Goal: Information Seeking & Learning: Learn about a topic

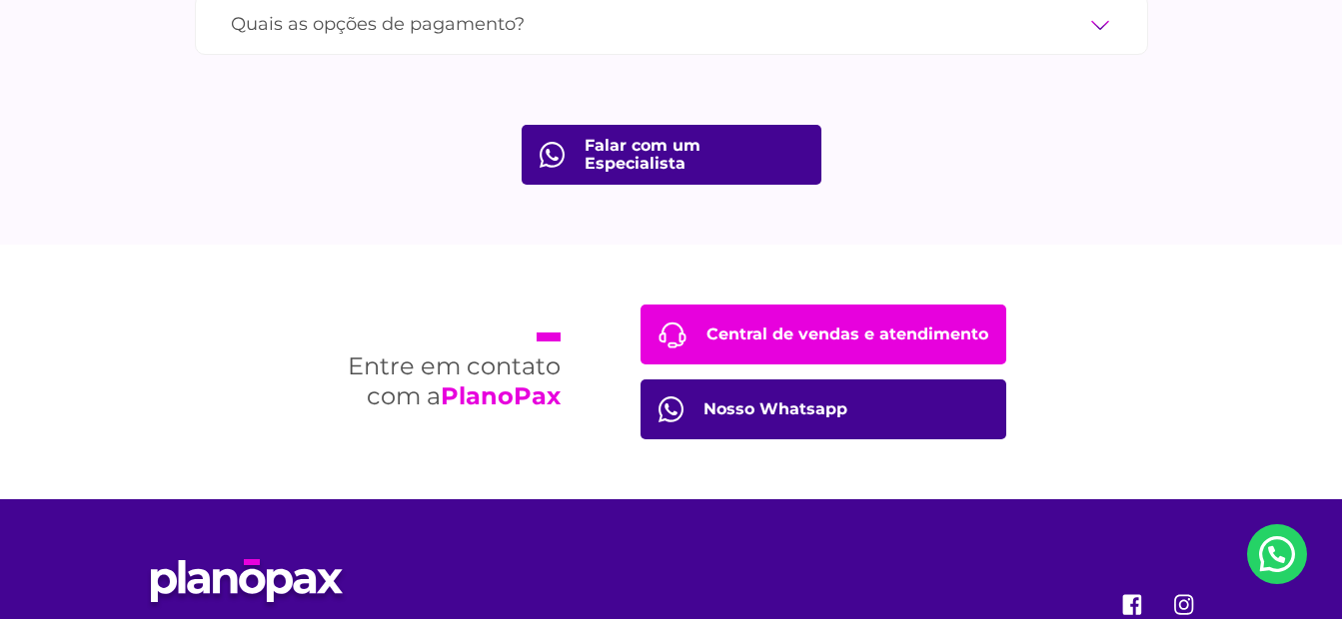
scroll to position [7393, 0]
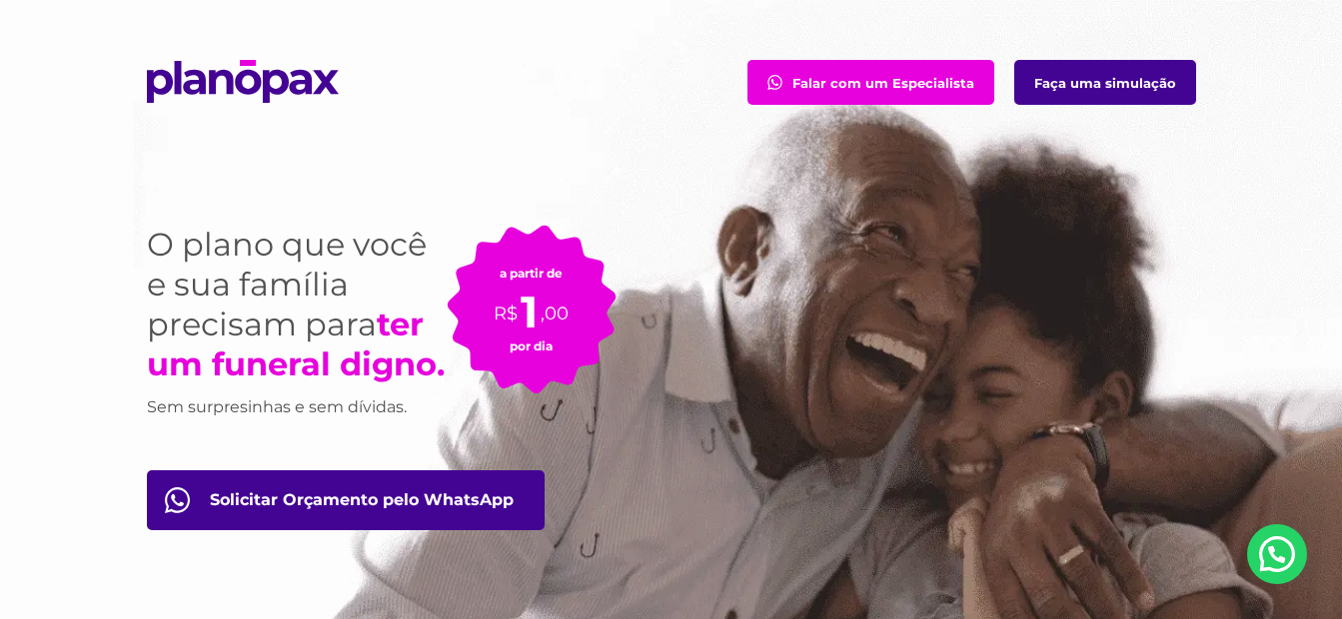
click at [204, 82] on img at bounding box center [243, 81] width 192 height 43
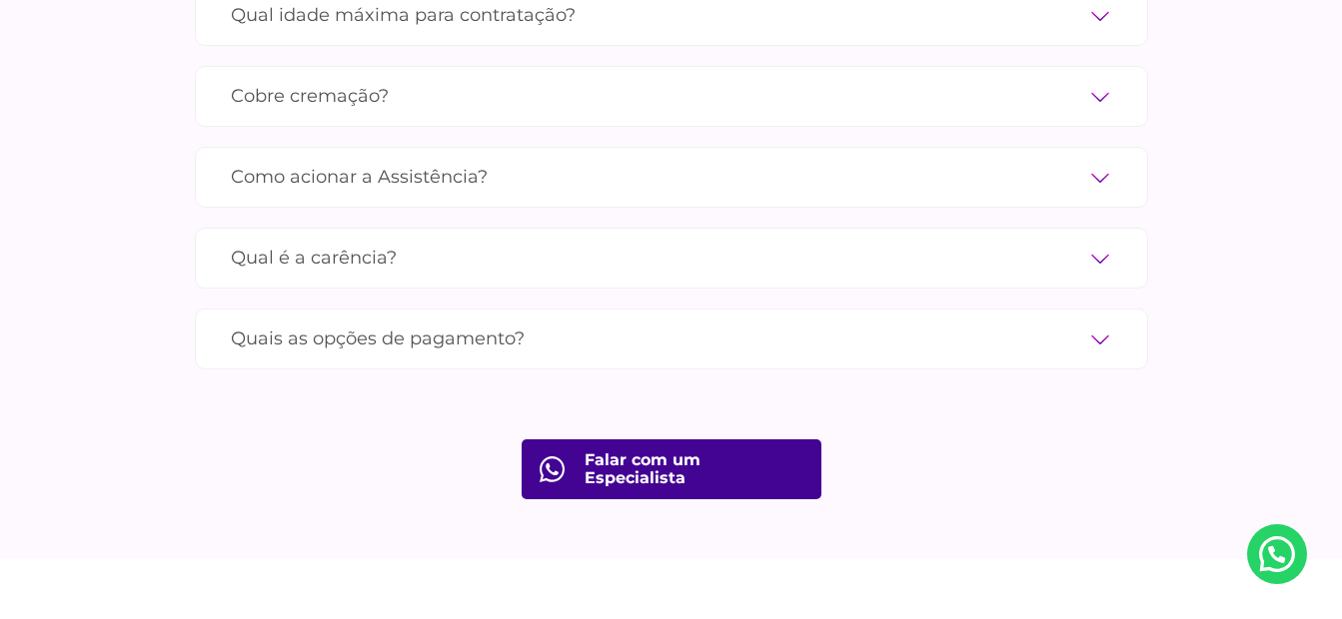
scroll to position [6994, 0]
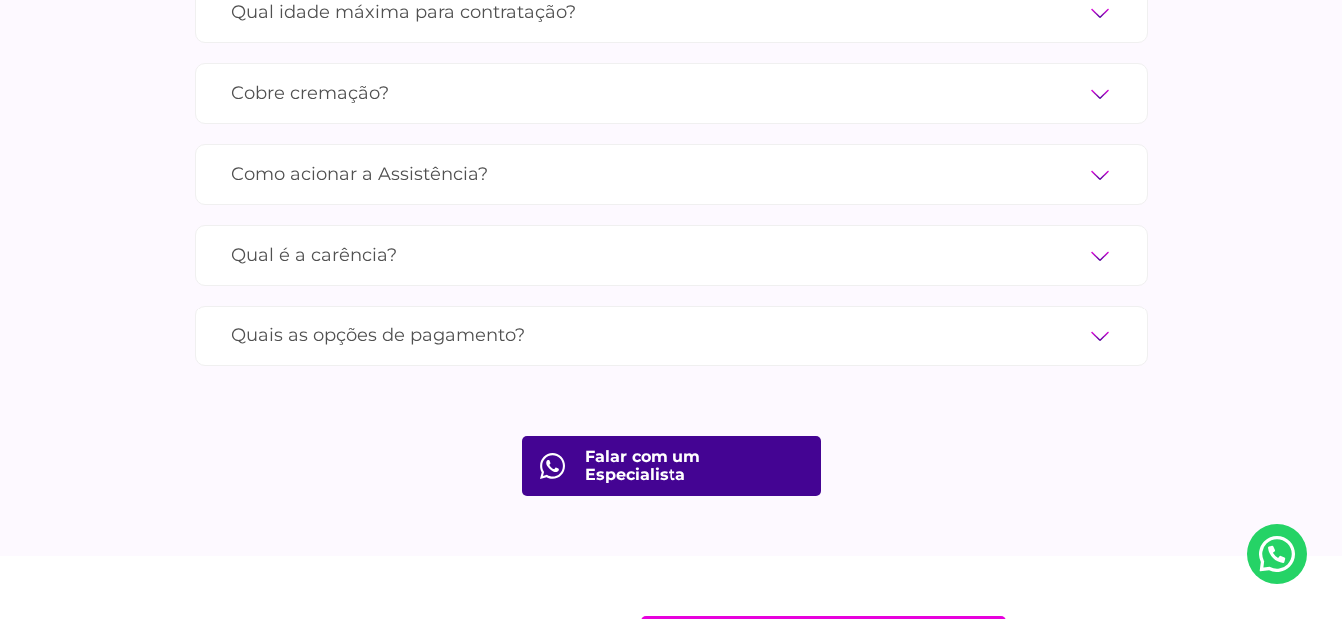
click at [1094, 319] on label "Quais as opções de pagamento?" at bounding box center [671, 336] width 881 height 35
click at [0, 0] on input "Quais as opções de pagamento?" at bounding box center [0, 0] width 0 height 0
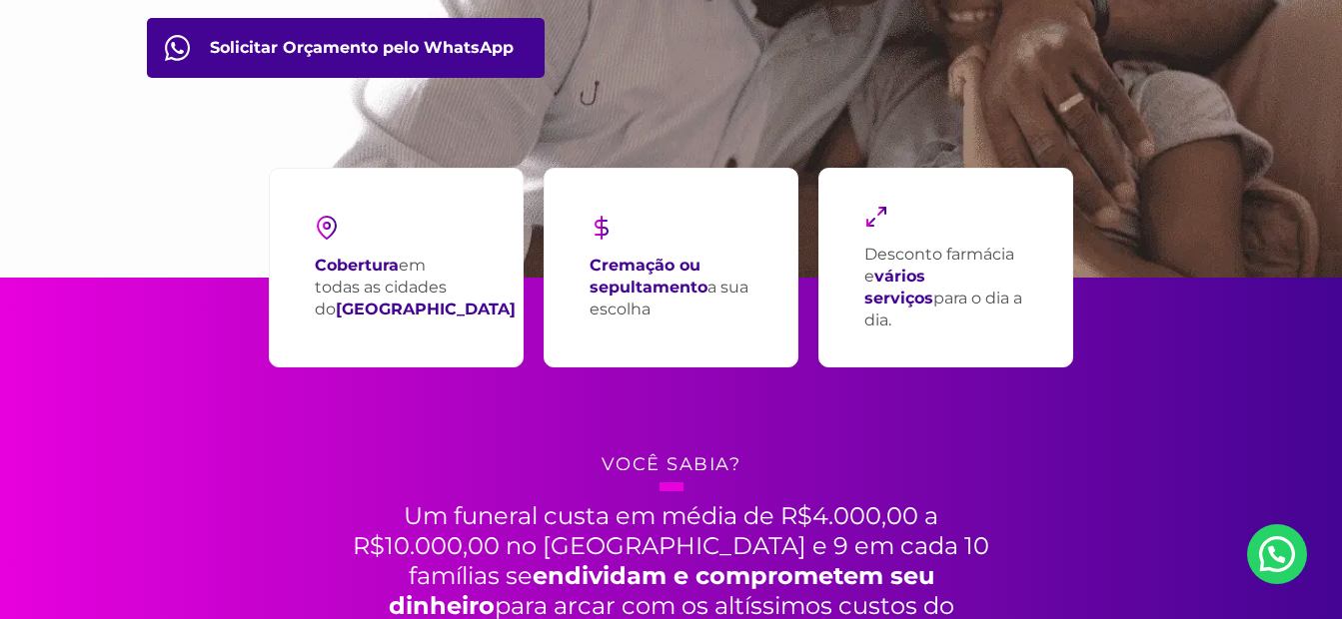
scroll to position [0, 0]
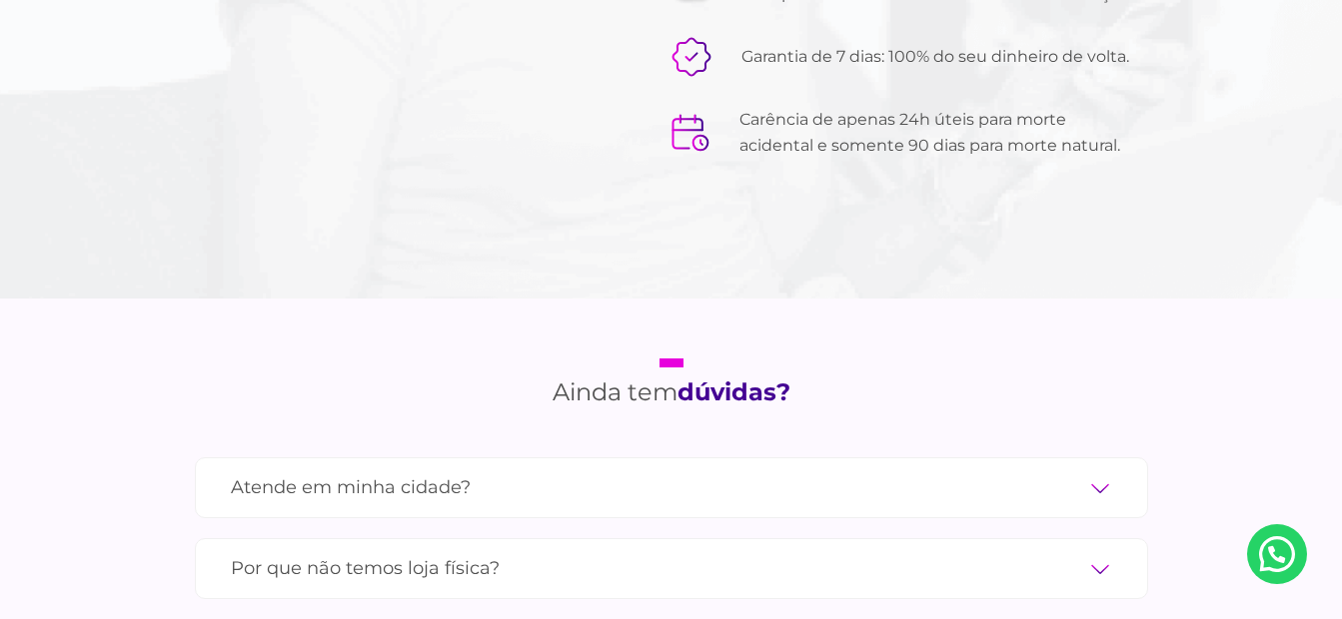
scroll to position [6898, 0]
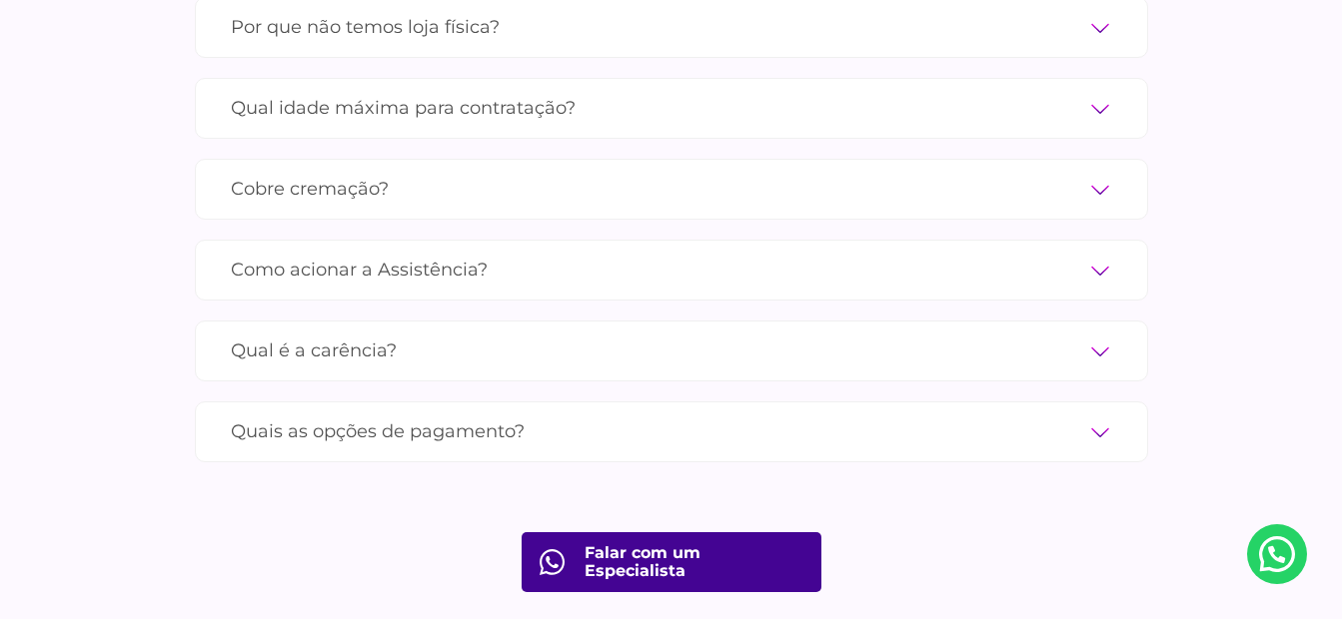
click at [1106, 415] on label "Quais as opções de pagamento?" at bounding box center [671, 432] width 881 height 35
click at [0, 0] on input "Quais as opções de pagamento?" at bounding box center [0, 0] width 0 height 0
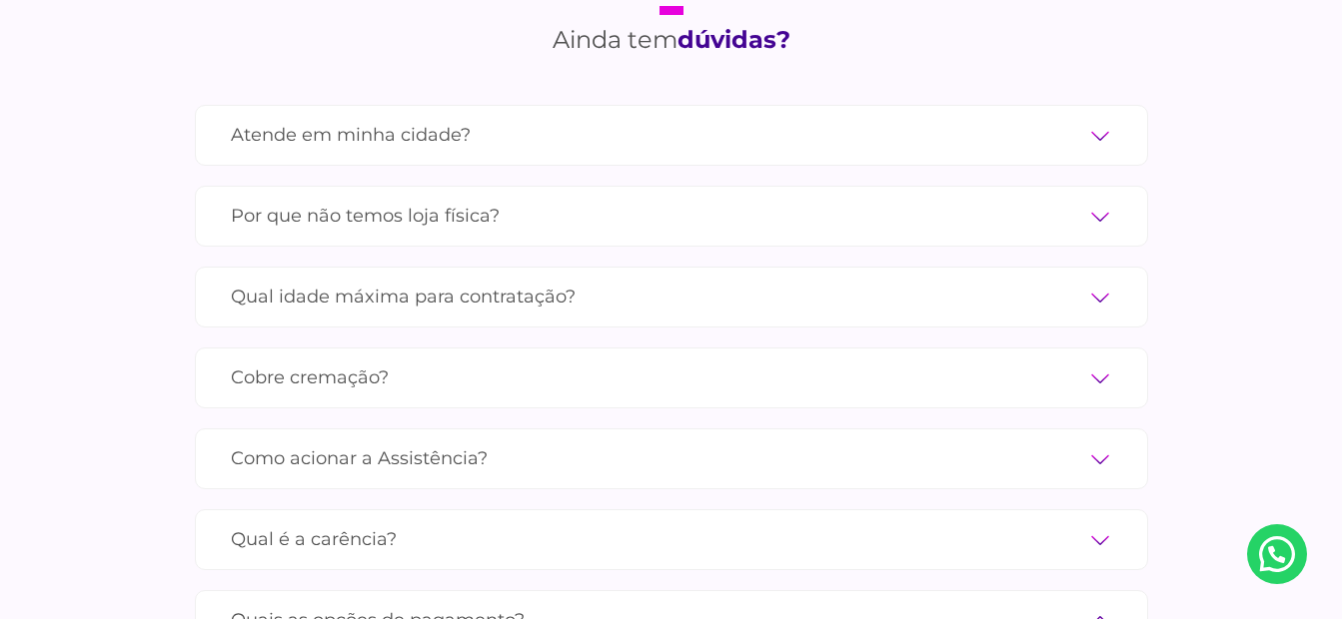
scroll to position [6699, 0]
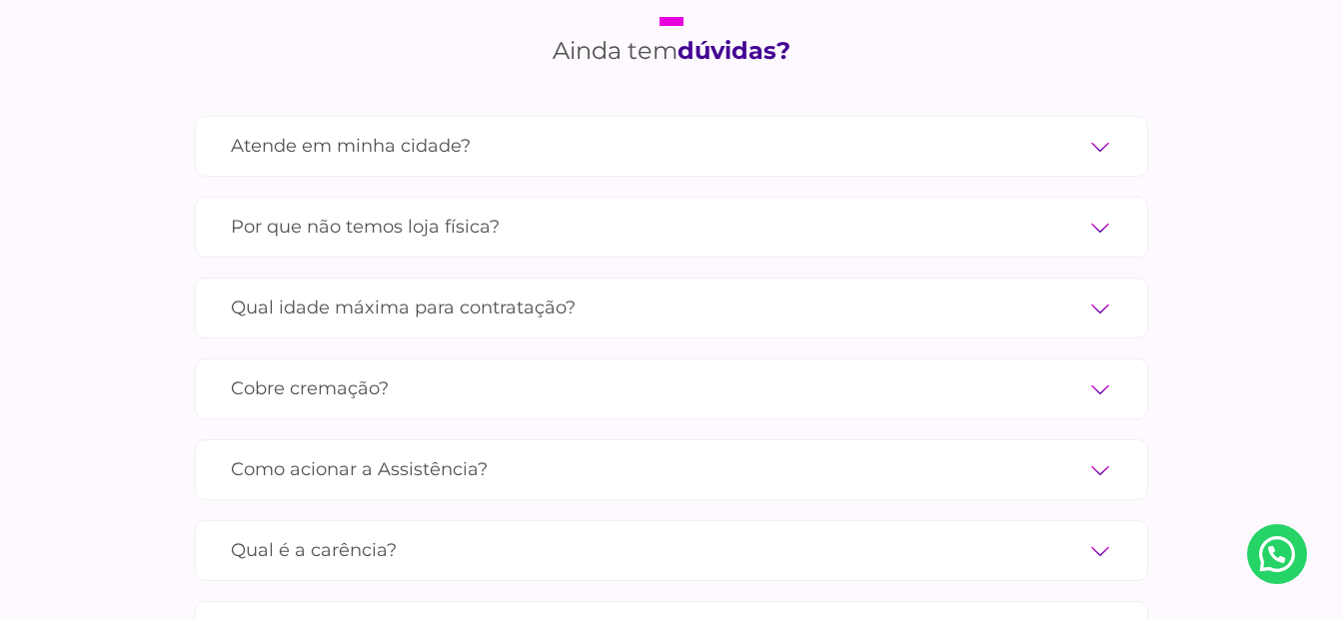
click at [1102, 129] on label "Atende em minha cidade?" at bounding box center [671, 146] width 881 height 35
click at [0, 0] on input "Atende em minha cidade?" at bounding box center [0, 0] width 0 height 0
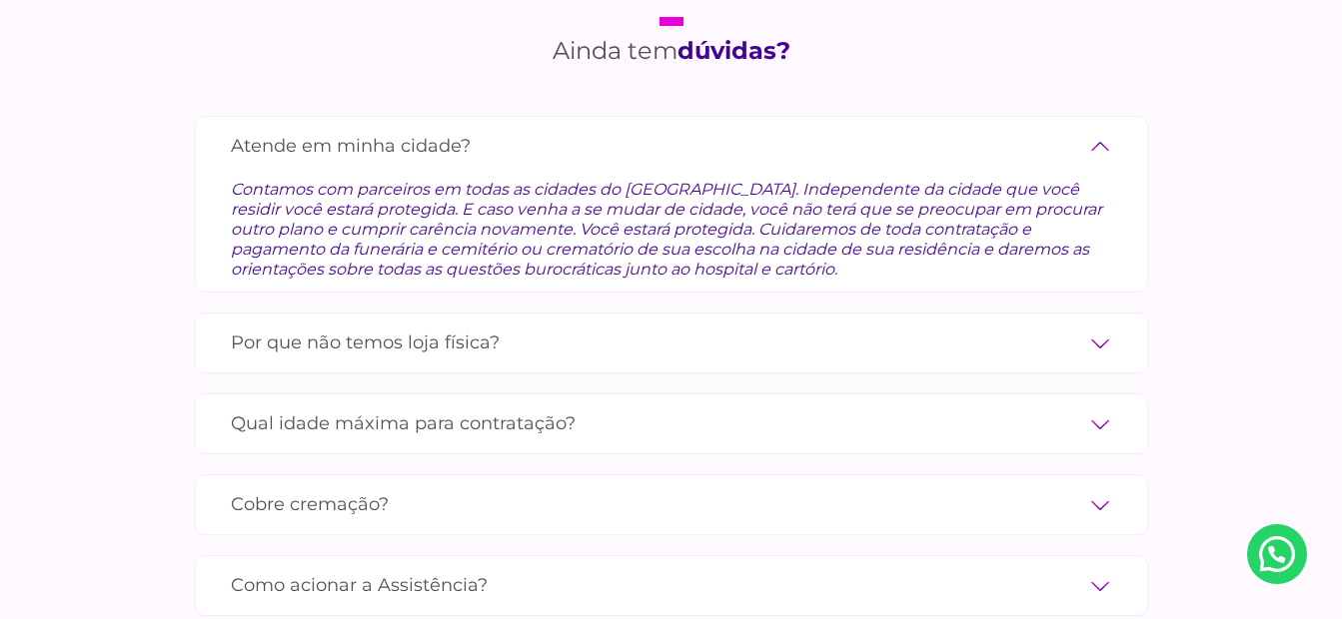
click at [1102, 129] on label "Atende em minha cidade?" at bounding box center [671, 146] width 881 height 35
click at [0, 0] on input "Atende em minha cidade?" at bounding box center [0, 0] width 0 height 0
click at [1099, 129] on label "Atende em minha cidade?" at bounding box center [671, 146] width 881 height 35
click at [0, 0] on input "Atende em minha cidade?" at bounding box center [0, 0] width 0 height 0
click at [1100, 129] on label "Atende em minha cidade?" at bounding box center [671, 146] width 881 height 35
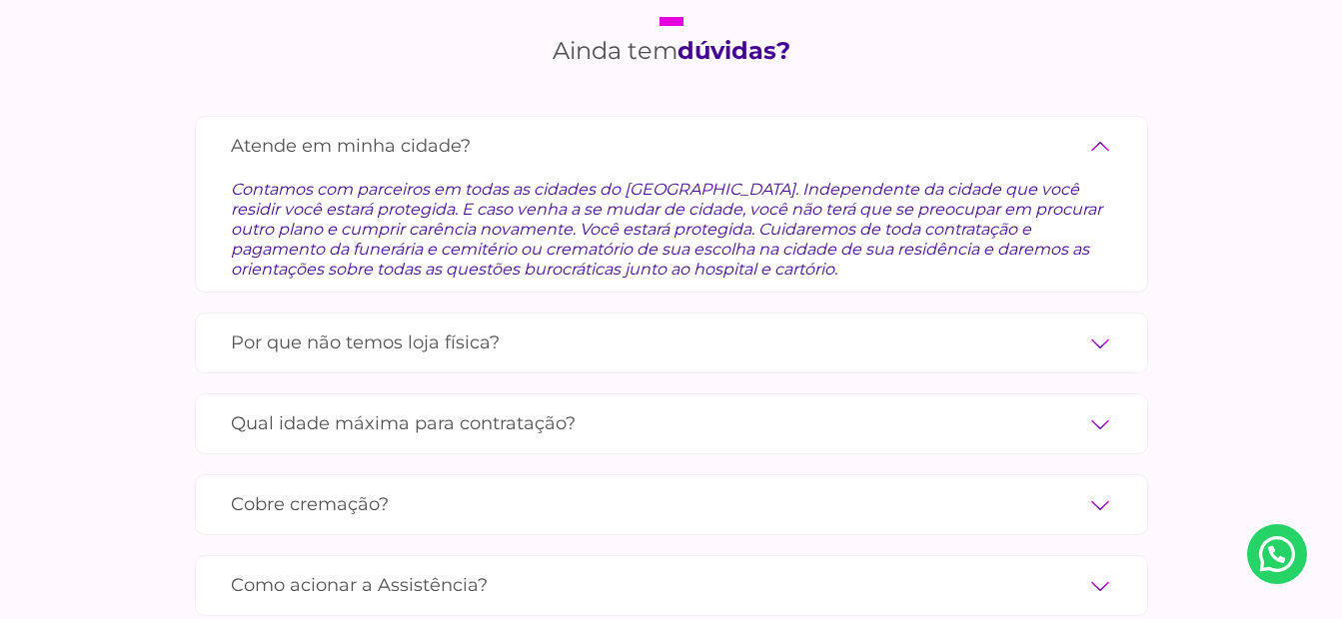
click at [0, 0] on input "Atende em minha cidade?" at bounding box center [0, 0] width 0 height 0
click at [1098, 326] on label "Por que não temos loja física?" at bounding box center [671, 343] width 881 height 35
click at [0, 0] on input "Por que não temos loja física?" at bounding box center [0, 0] width 0 height 0
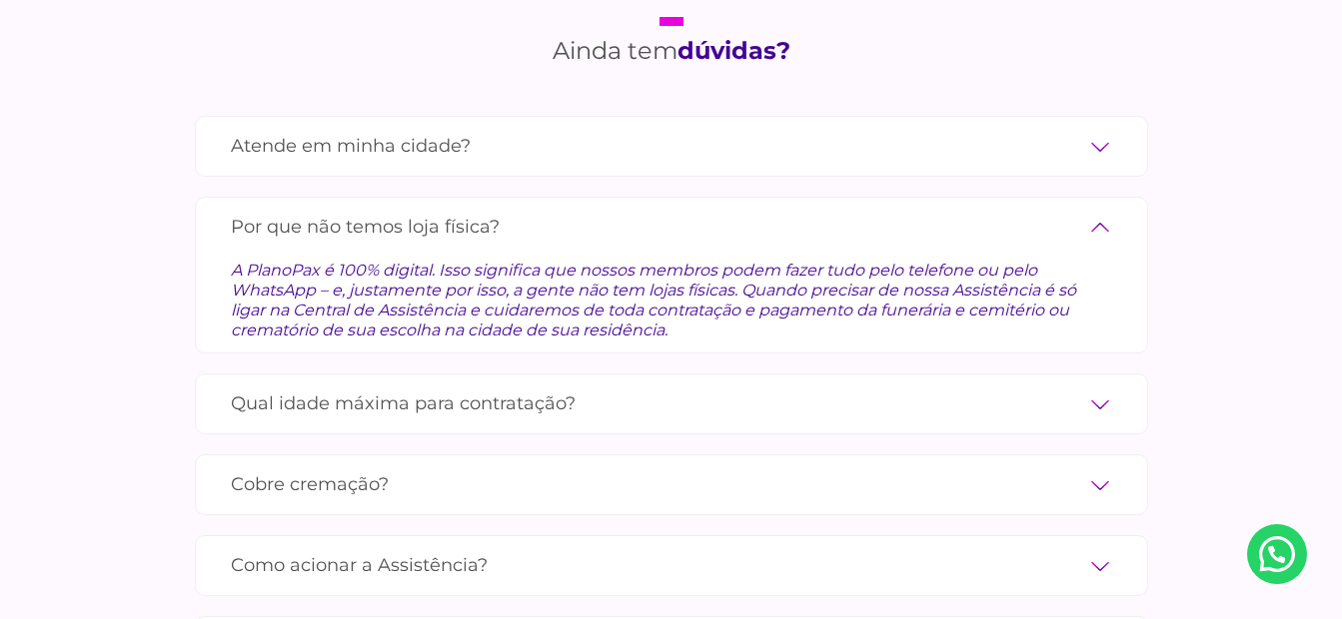
click at [1102, 210] on label "Por que não temos loja física?" at bounding box center [671, 227] width 881 height 35
click at [0, 0] on input "Por que não temos loja física?" at bounding box center [0, 0] width 0 height 0
click at [1102, 210] on label "Por que não temos loja física?" at bounding box center [671, 227] width 881 height 35
click at [0, 0] on input "Por que não temos loja física?" at bounding box center [0, 0] width 0 height 0
click at [1097, 210] on label "Por que não temos loja física?" at bounding box center [671, 227] width 881 height 35
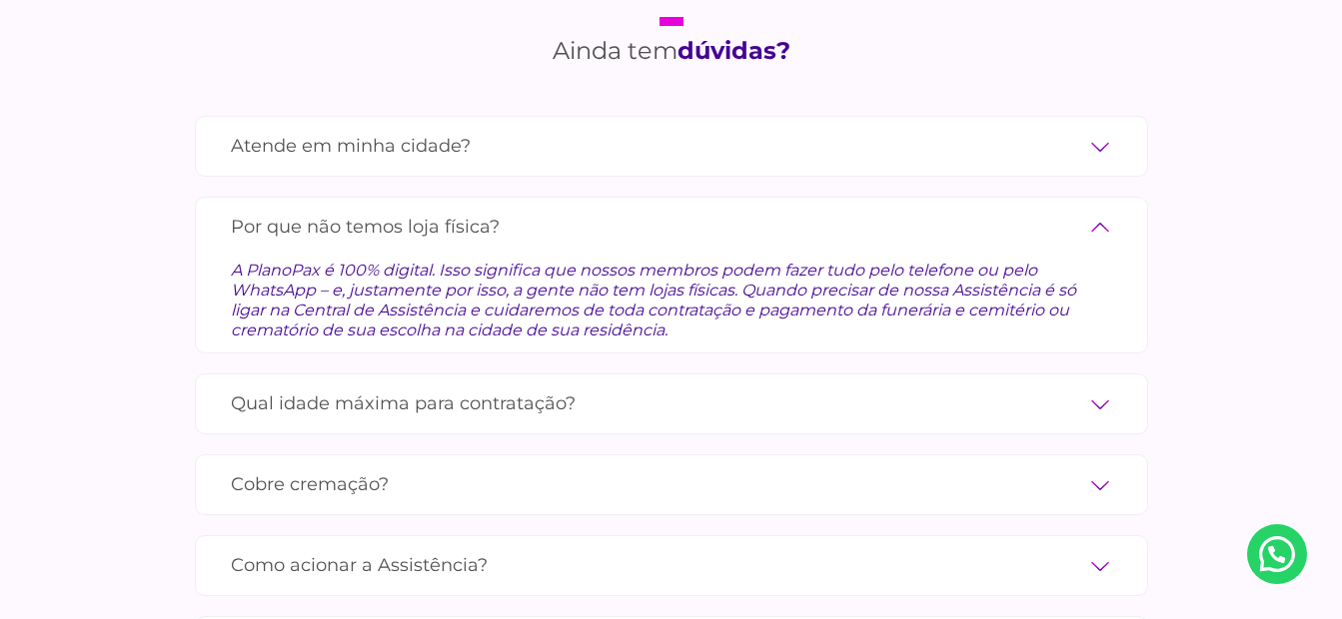
click at [0, 0] on input "Por que não temos loja física?" at bounding box center [0, 0] width 0 height 0
click at [1107, 210] on label "Por que não temos loja física?" at bounding box center [671, 227] width 881 height 35
click at [0, 0] on input "Por que não temos loja física?" at bounding box center [0, 0] width 0 height 0
